Goal: Check status: Check status

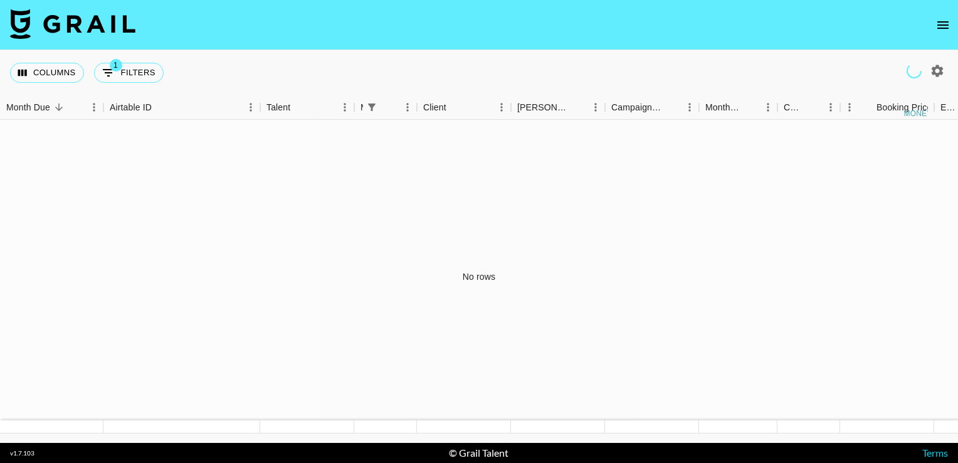
click at [938, 26] on icon "open drawer" at bounding box center [942, 25] width 15 height 15
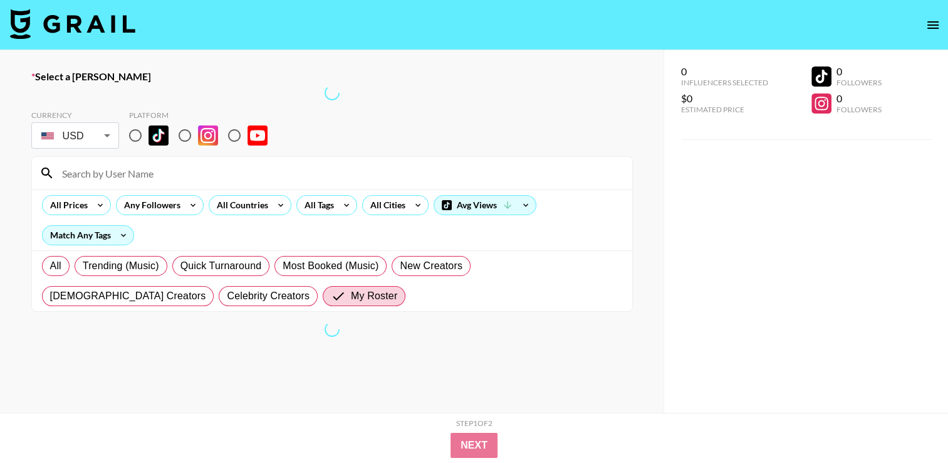
click at [938, 26] on icon "open drawer" at bounding box center [933, 25] width 15 height 15
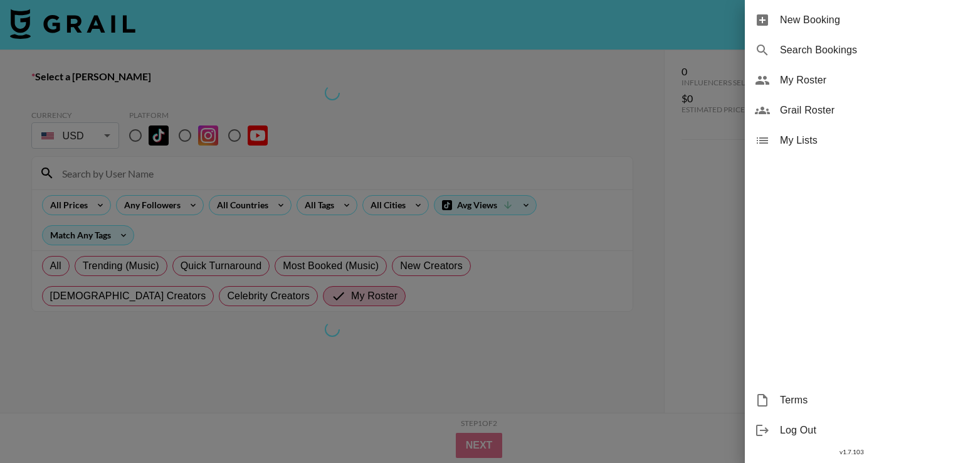
click at [799, 50] on span "Search Bookings" at bounding box center [864, 50] width 168 height 15
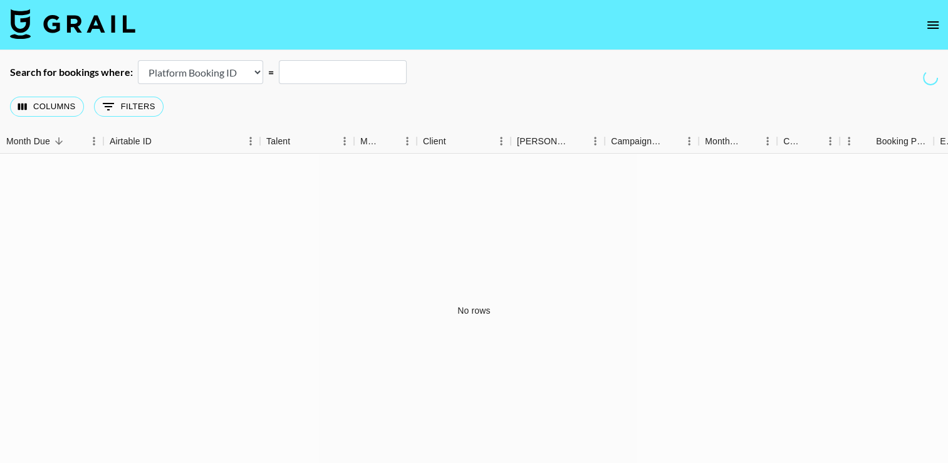
select select "airtableId"
click at [138, 60] on select "Airtable Booking ID Platform Booking ID Platform Campaign ID" at bounding box center [200, 72] width 125 height 24
click at [222, 67] on select "Airtable Booking ID Platform Booking ID Platform Campaign ID" at bounding box center [200, 72] width 125 height 24
click at [210, 169] on div "No rows" at bounding box center [474, 310] width 948 height 313
